Goal: Information Seeking & Learning: Find specific fact

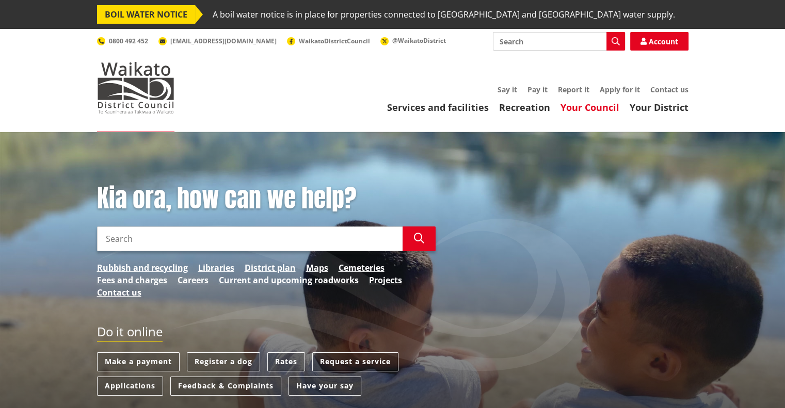
click at [597, 106] on link "Your Council" at bounding box center [590, 107] width 59 height 12
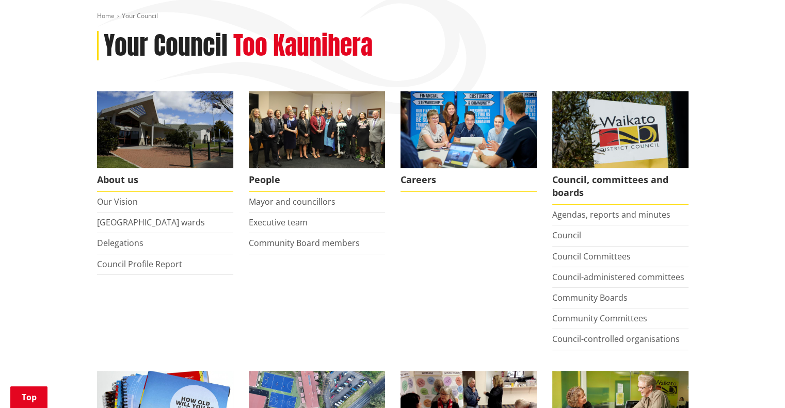
scroll to position [147, 0]
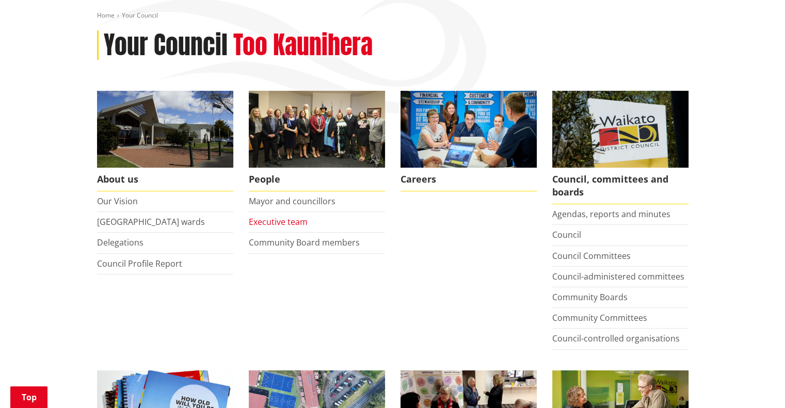
click at [291, 224] on link "Executive team" at bounding box center [278, 221] width 59 height 11
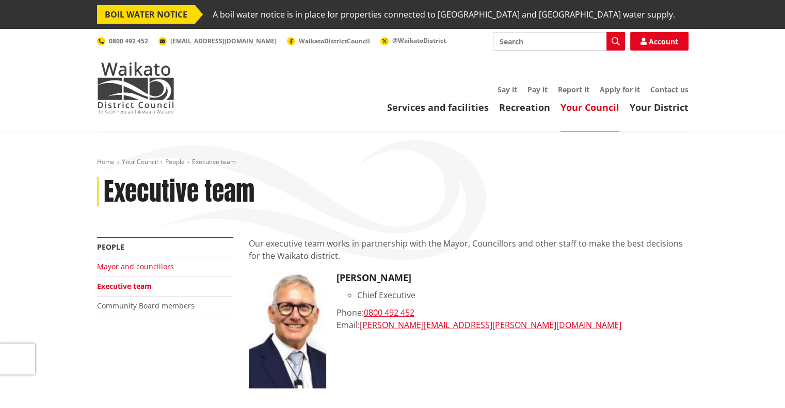
click at [134, 263] on link "Mayor and councillors" at bounding box center [135, 267] width 77 height 10
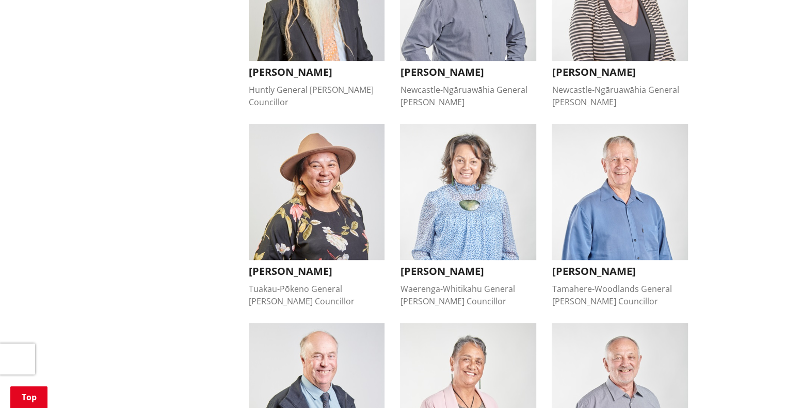
scroll to position [619, 0]
